Goal: Task Accomplishment & Management: Manage account settings

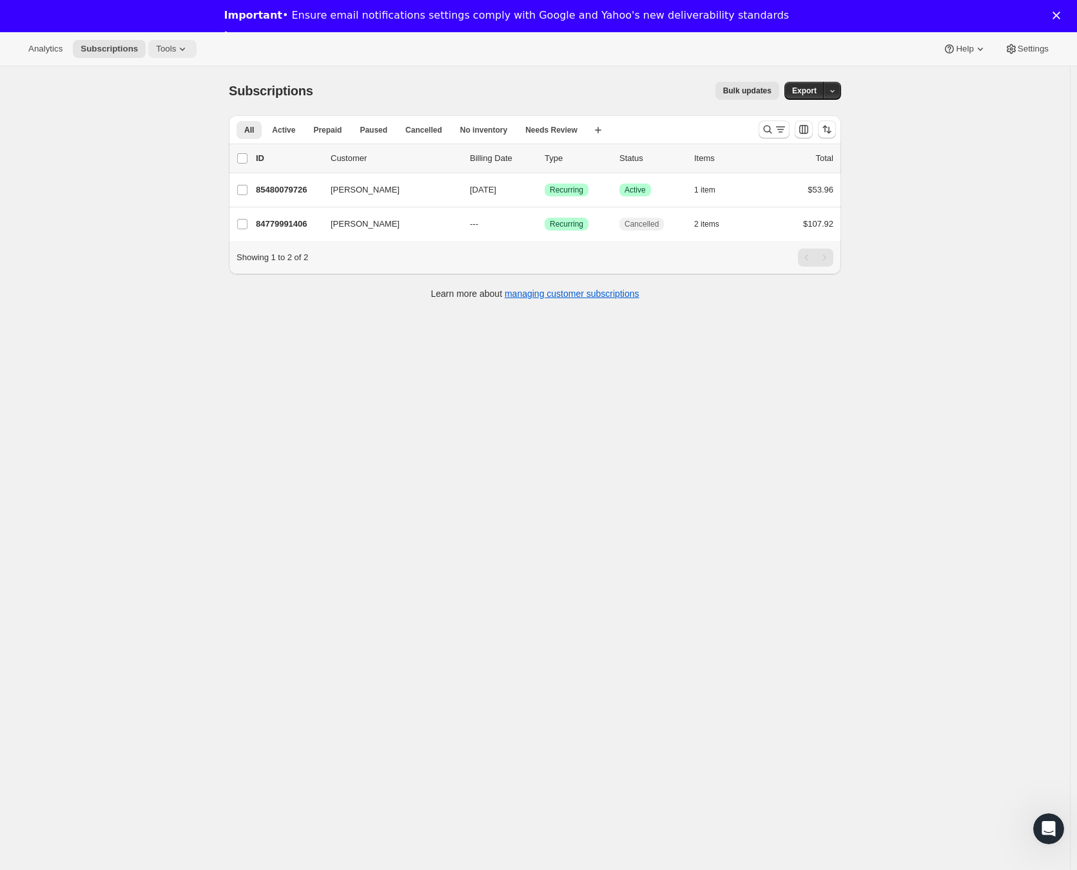
click at [176, 52] on span "Tools" at bounding box center [166, 49] width 20 height 10
click at [168, 72] on span "Subscription Plans" at bounding box center [160, 76] width 70 height 10
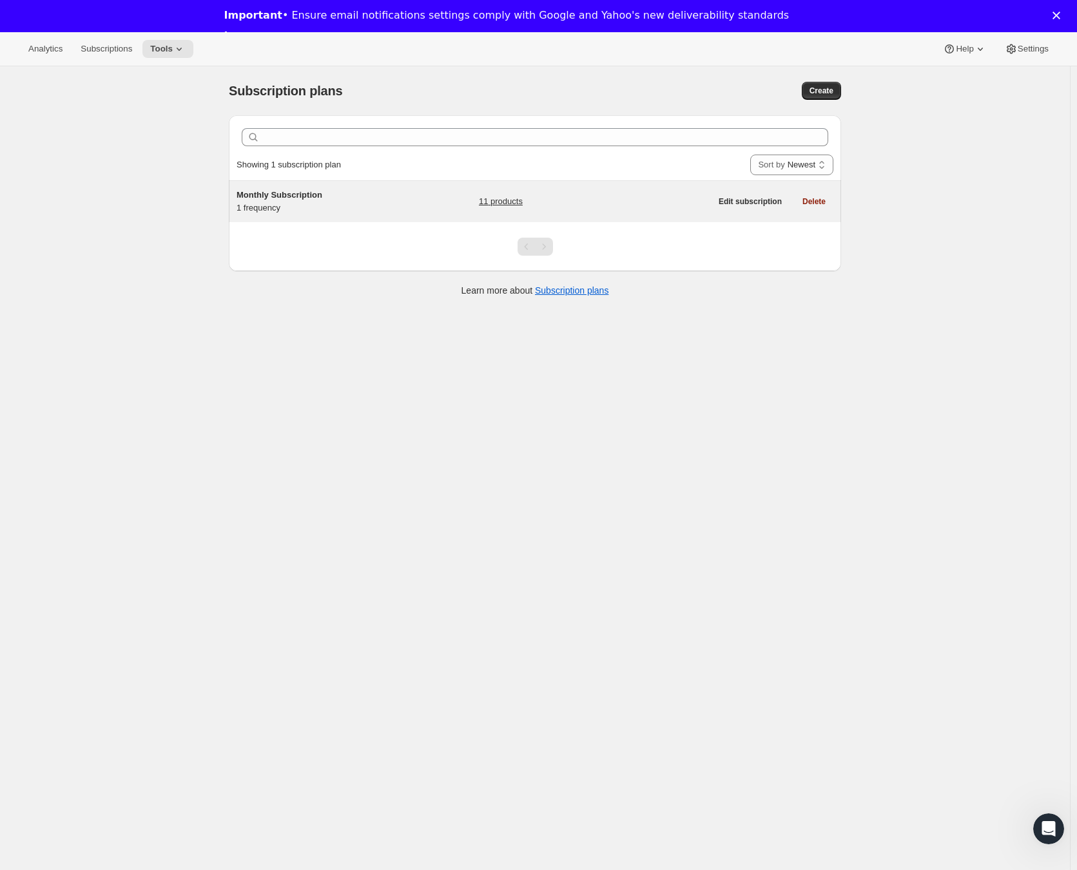
click at [305, 204] on div "Monthly Subscription 1 frequency" at bounding box center [316, 202] width 161 height 26
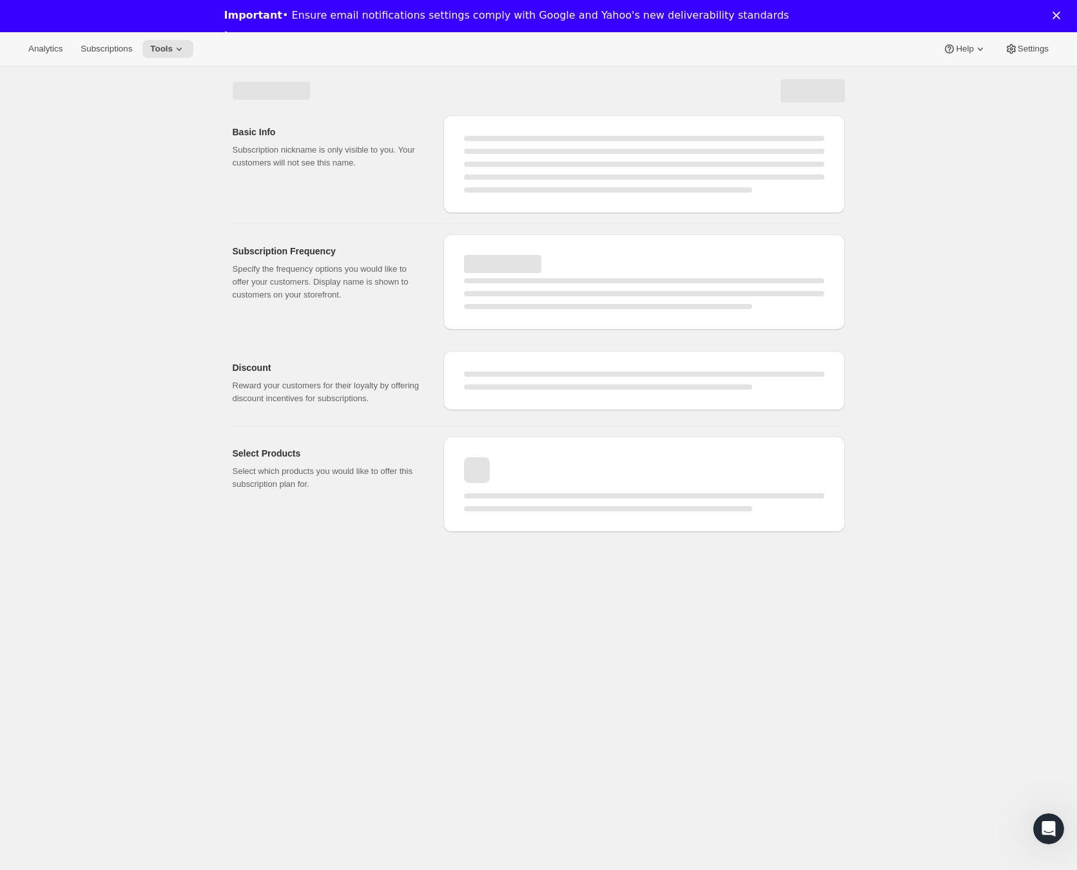
select select "WEEK"
select select "MONTH"
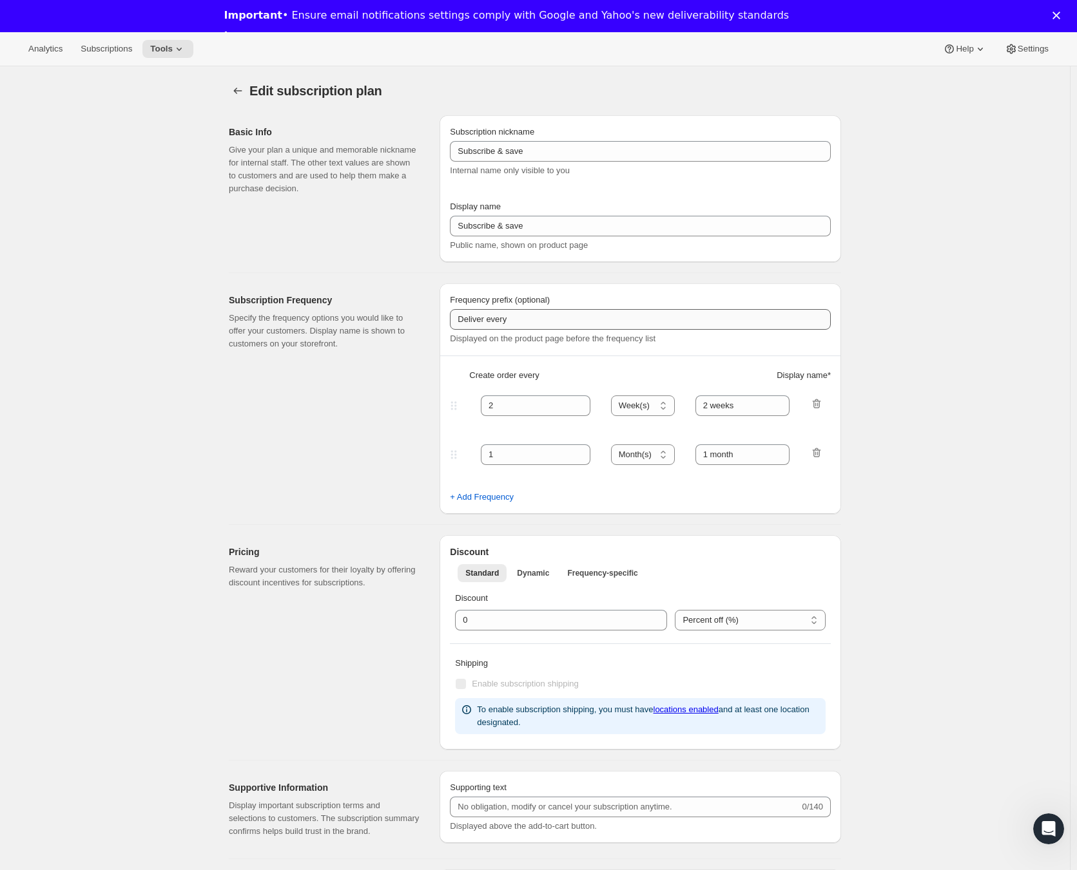
type input "Monthly Subscription"
type input "1"
select select "MONTH"
type input "1 month"
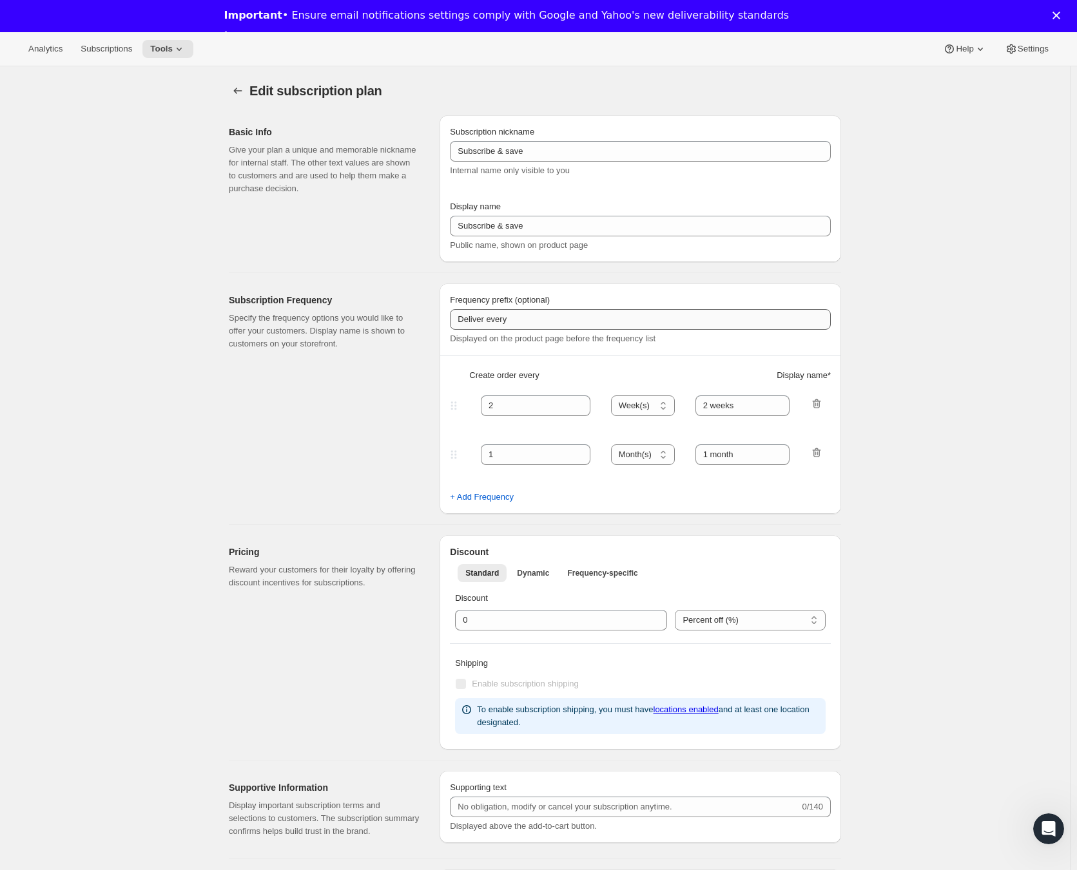
type input "10"
type input "Save <strong>10% + Free Shipping</strong>"
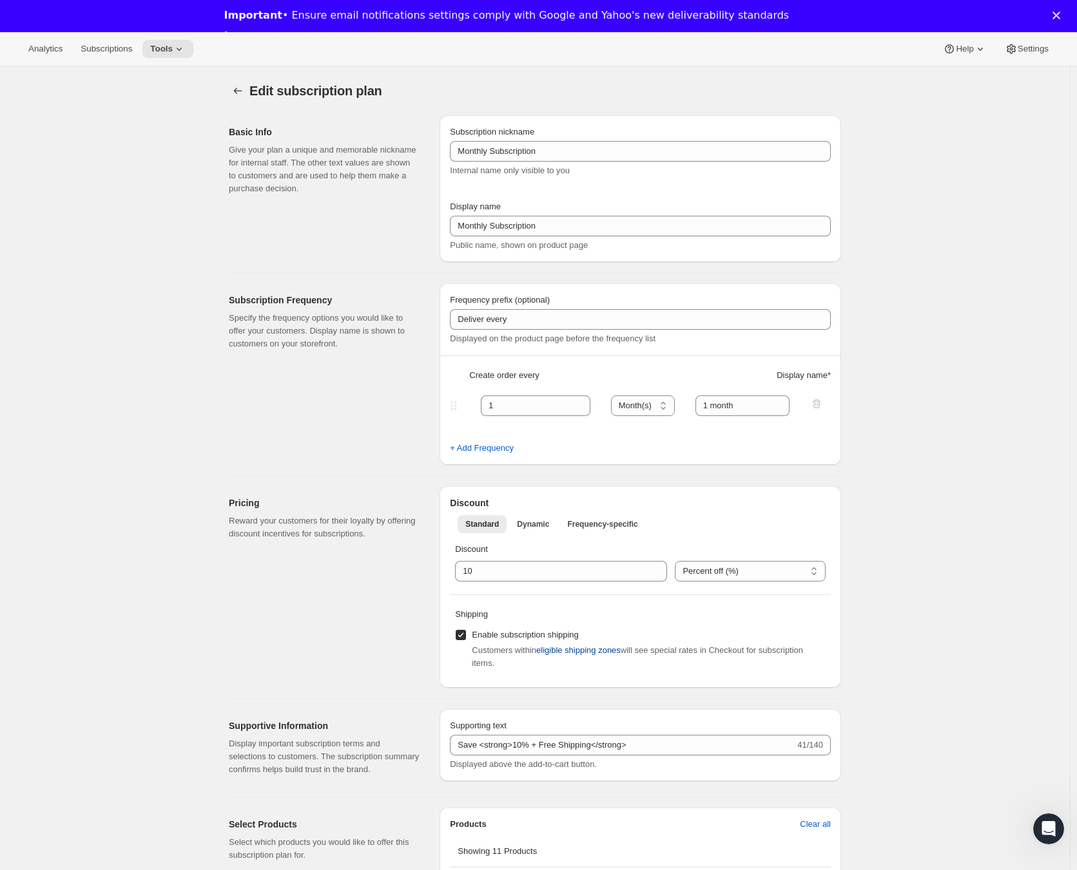
click at [587, 650] on span "eligible shipping zones" at bounding box center [578, 650] width 84 height 13
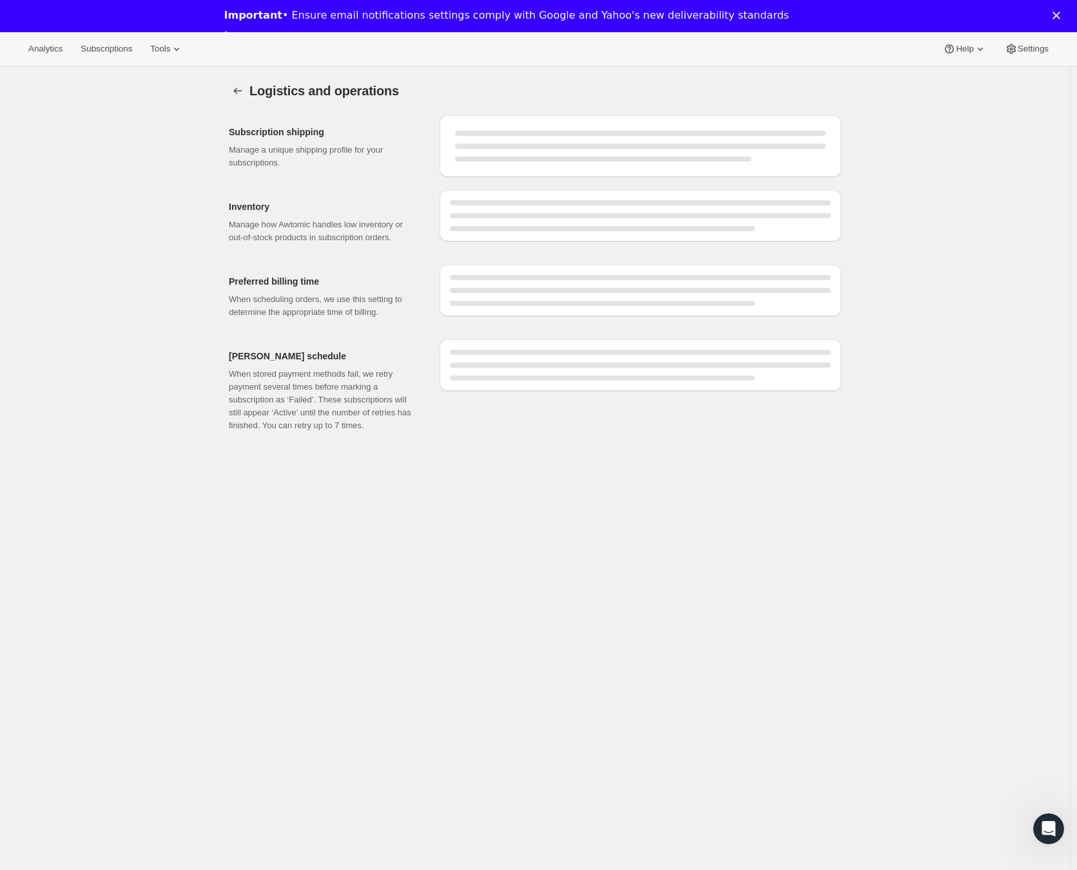
select select "DAY"
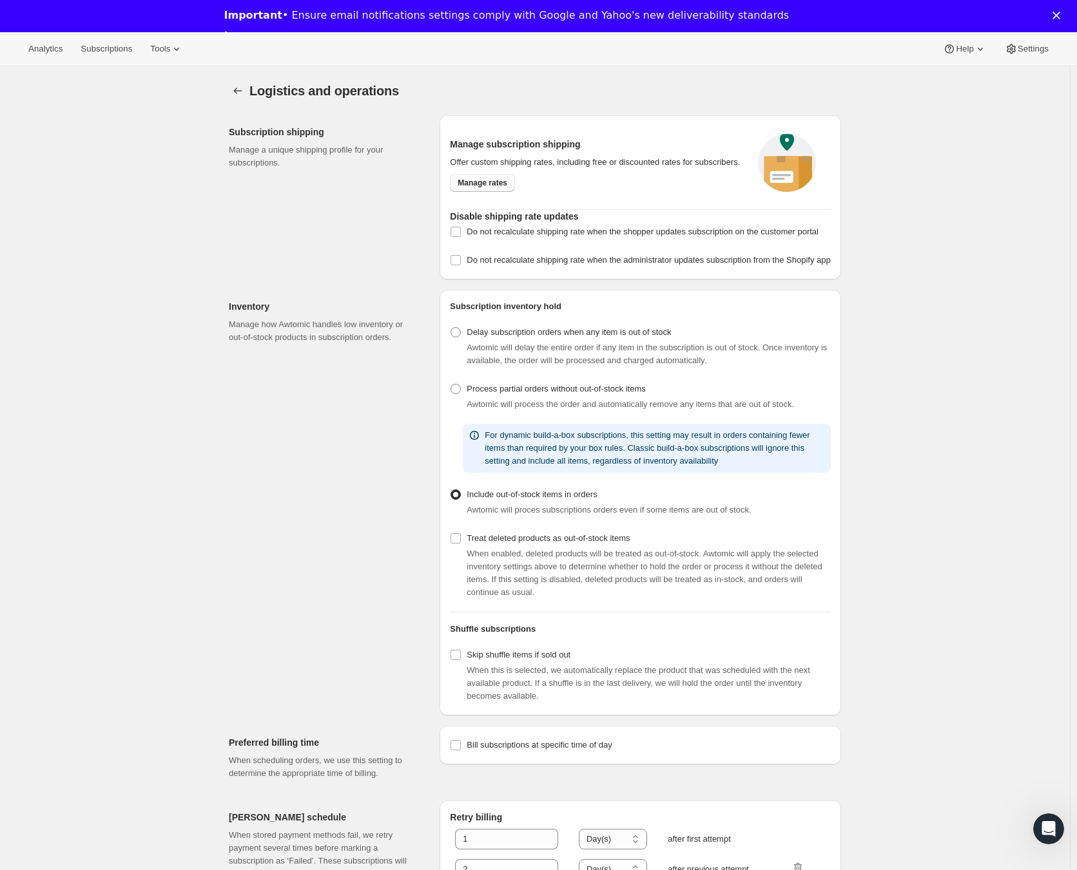
click at [499, 188] on span "Manage rates" at bounding box center [482, 183] width 50 height 10
